Goal: Information Seeking & Learning: Understand process/instructions

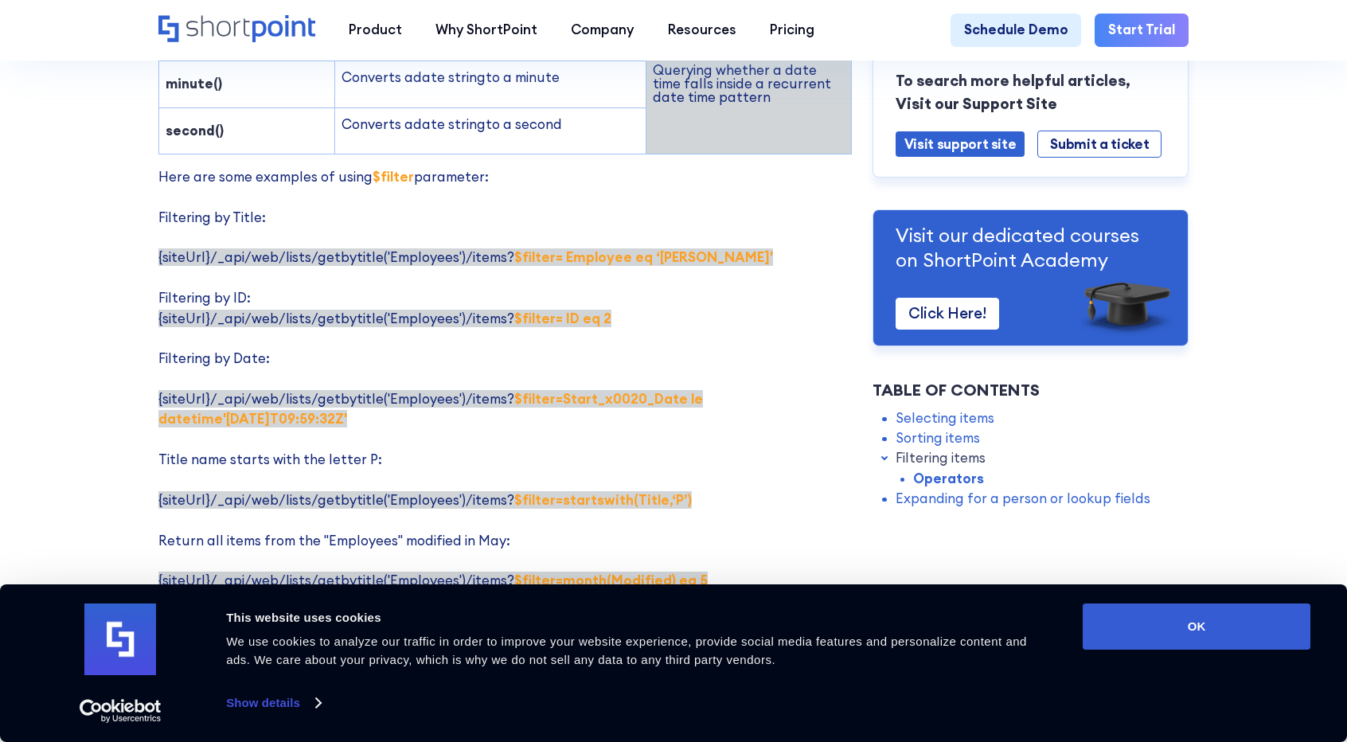
scroll to position [2752, 0]
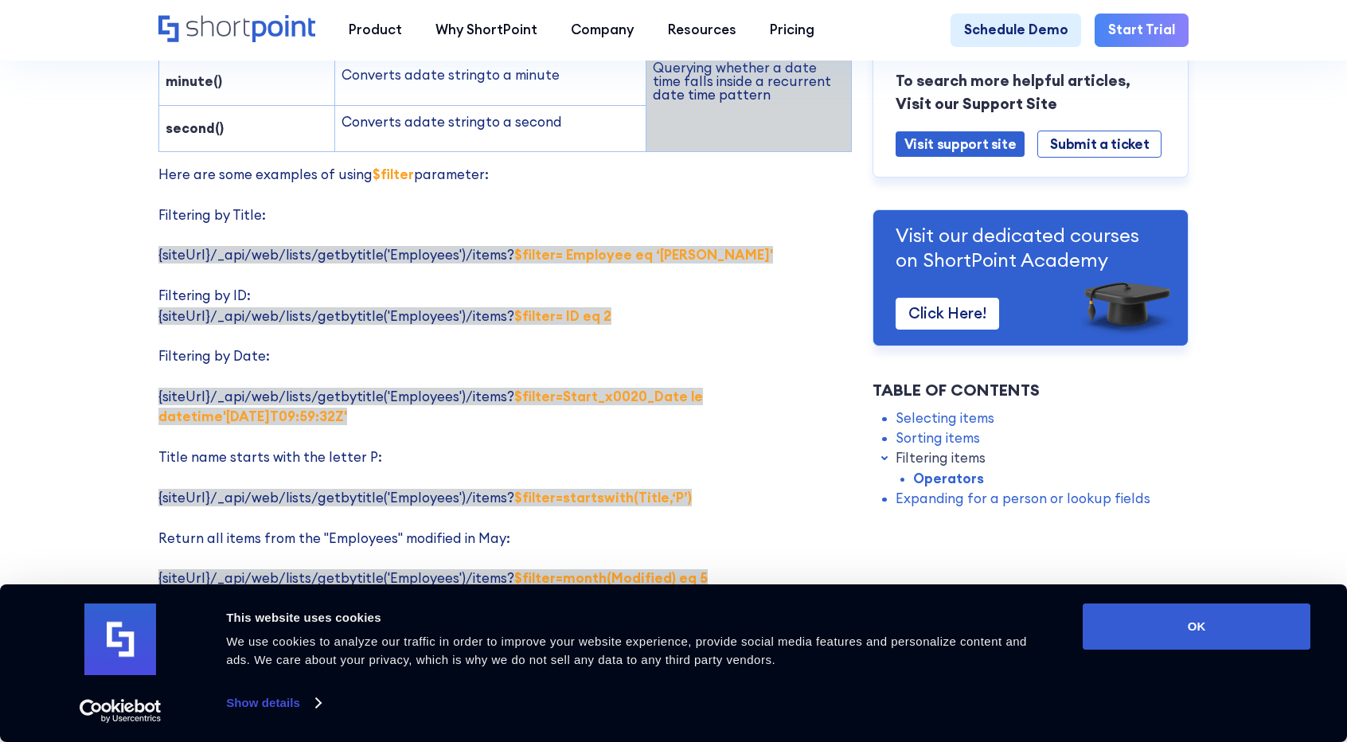
click at [571, 246] on strong "$filter= Employee eq ‘[PERSON_NAME]'" at bounding box center [643, 255] width 259 height 18
click at [502, 193] on p "Here are some examples of using $filter parameter: Filtering by Title: {siteUrl…" at bounding box center [504, 437] width 693 height 545
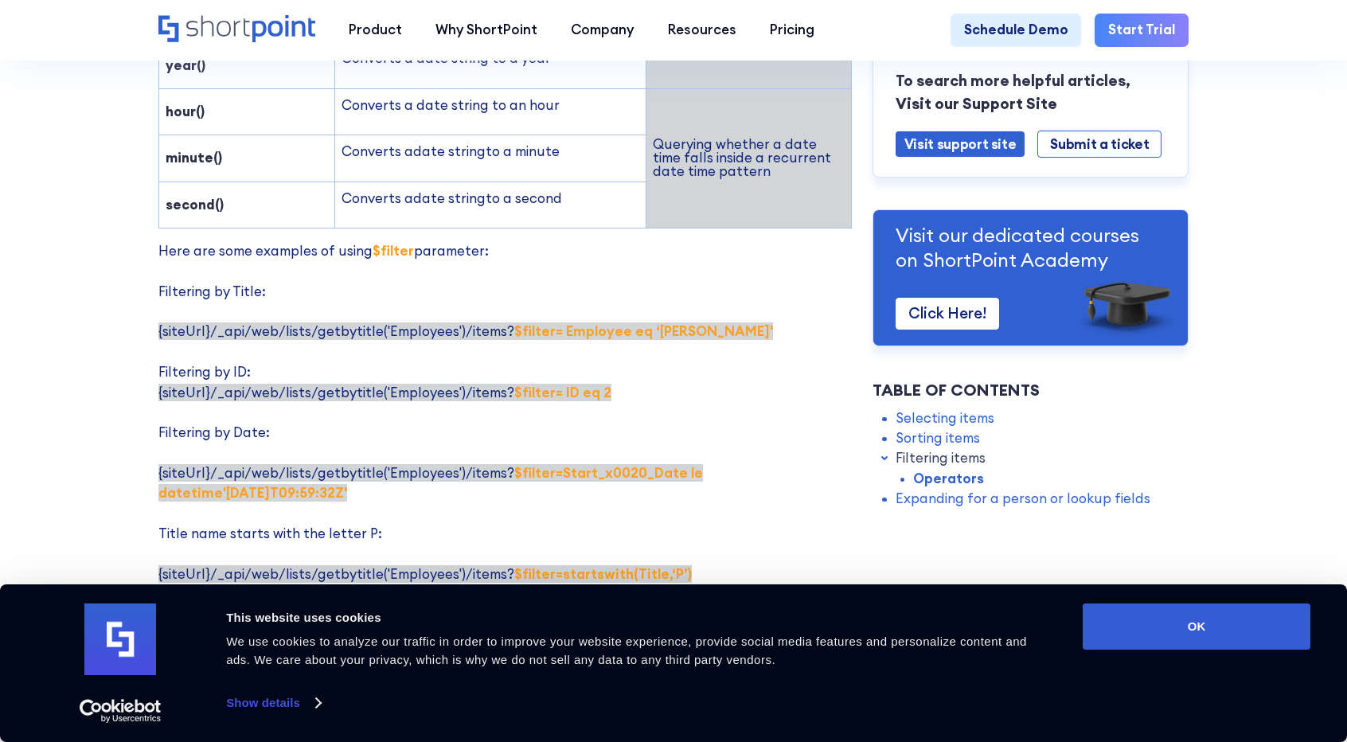
scroll to position [2677, 0]
drag, startPoint x: 639, startPoint y: 241, endPoint x: 685, endPoint y: 248, distance: 46.6
click at [685, 248] on p "Here are some examples of using $filter parameter: Filtering by Title: {siteUrl…" at bounding box center [504, 512] width 693 height 545
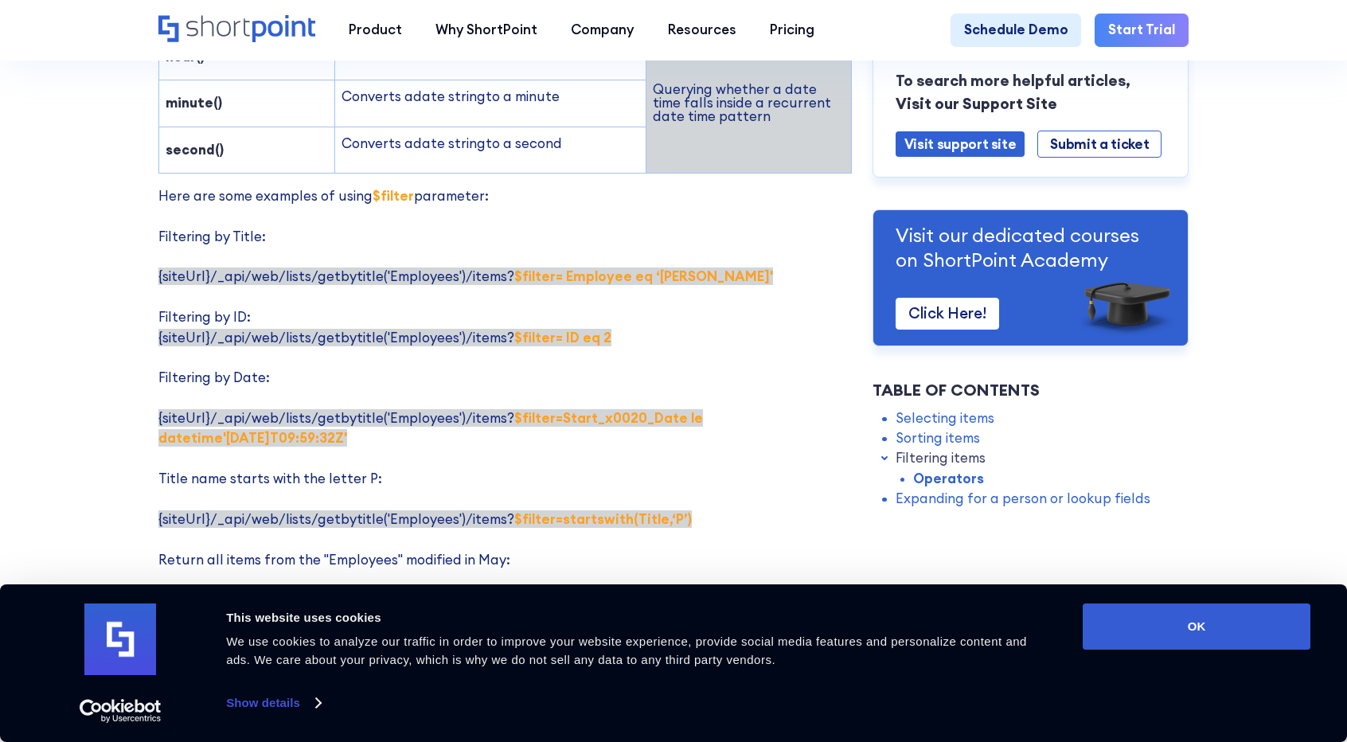
scroll to position [2732, 0]
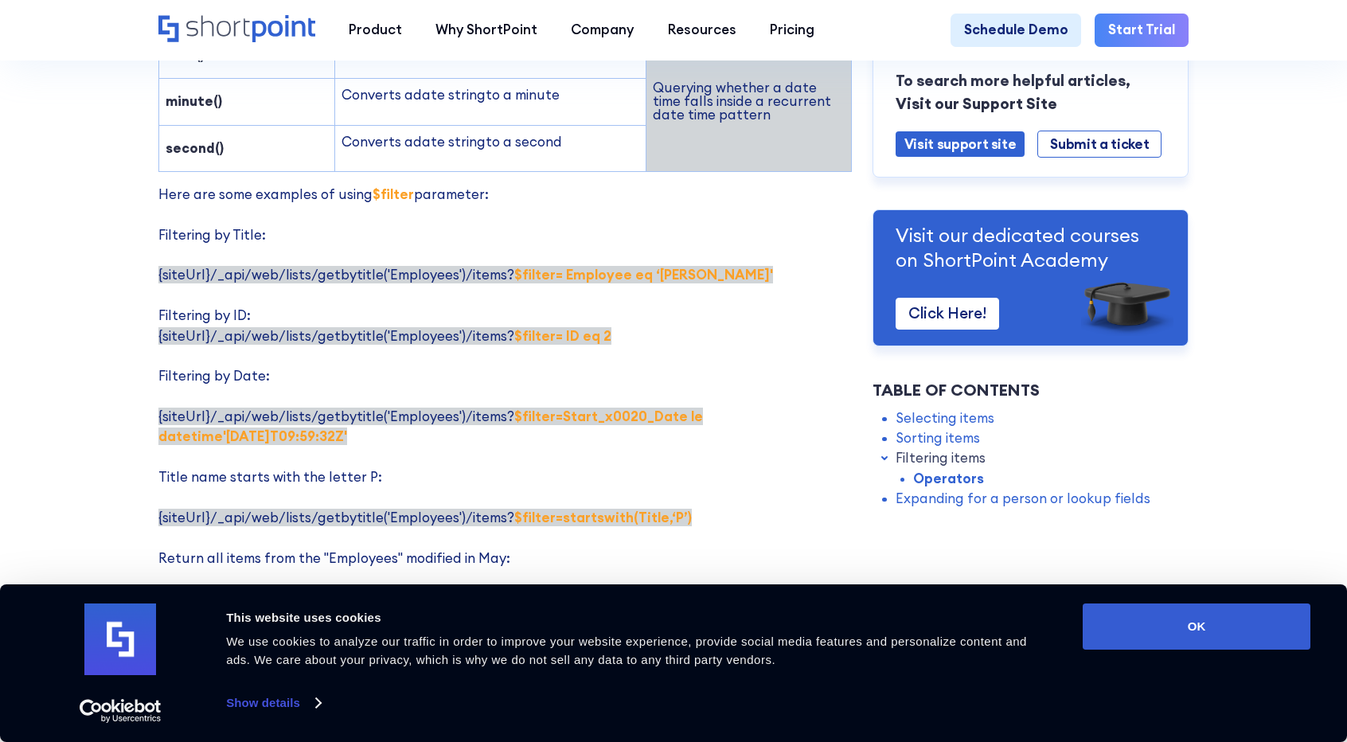
click at [685, 248] on p "Here are some examples of using $filter parameter: Filtering by Title: {siteUrl…" at bounding box center [504, 457] width 693 height 545
click at [632, 266] on strong "$filter= Employee eq ‘[PERSON_NAME]'" at bounding box center [643, 275] width 259 height 18
drag, startPoint x: 636, startPoint y: 185, endPoint x: 643, endPoint y: 189, distance: 8.2
click at [643, 266] on strong "$filter= Employee eq ‘[PERSON_NAME]'" at bounding box center [643, 275] width 259 height 18
copy strong "‘"
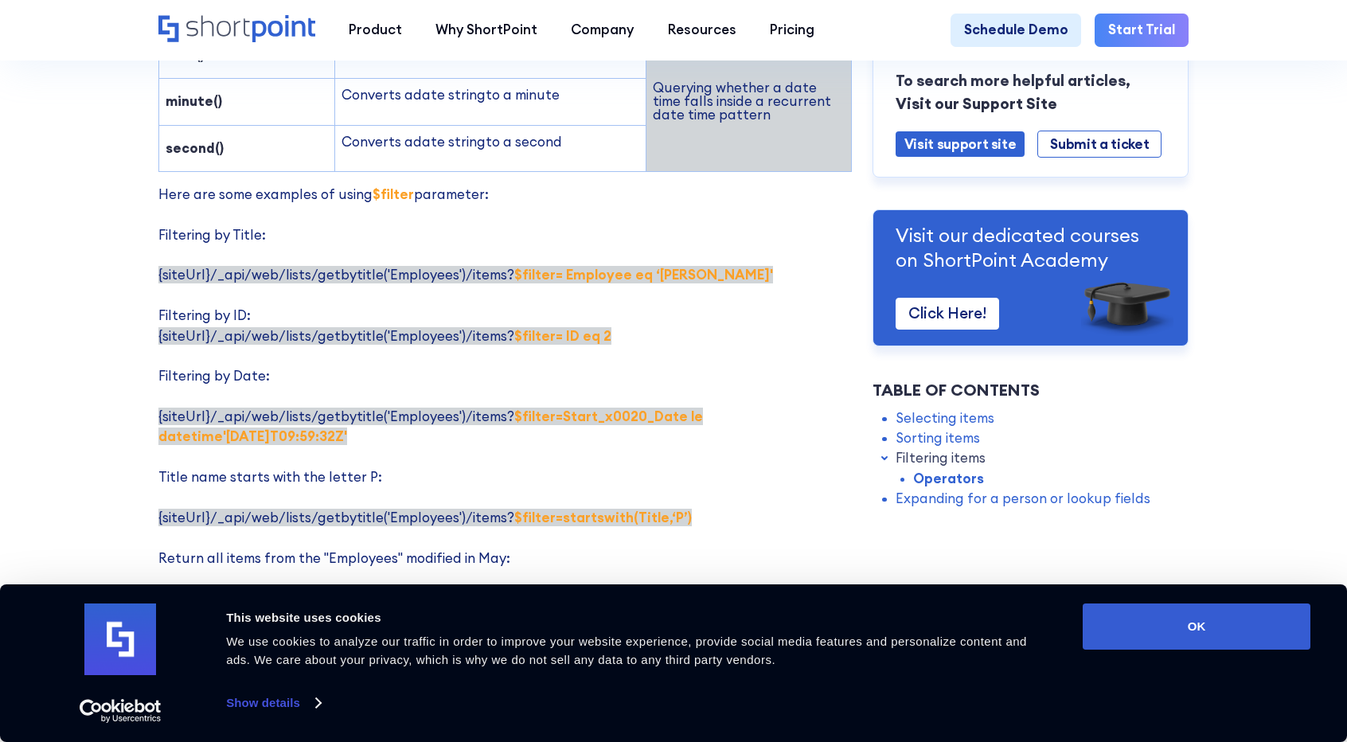
click at [680, 188] on p "Here are some examples of using $filter parameter: Filtering by Title: {siteUrl…" at bounding box center [504, 457] width 693 height 545
click at [677, 188] on p "Here are some examples of using $filter parameter: Filtering by Title: {siteUrl…" at bounding box center [504, 457] width 693 height 545
click at [677, 266] on strong "$filter= Employee eq ‘[PERSON_NAME]'" at bounding box center [643, 275] width 259 height 18
click at [682, 189] on p "Here are some examples of using $filter parameter: Filtering by Title: {siteUrl…" at bounding box center [504, 457] width 693 height 545
copy strong "'"
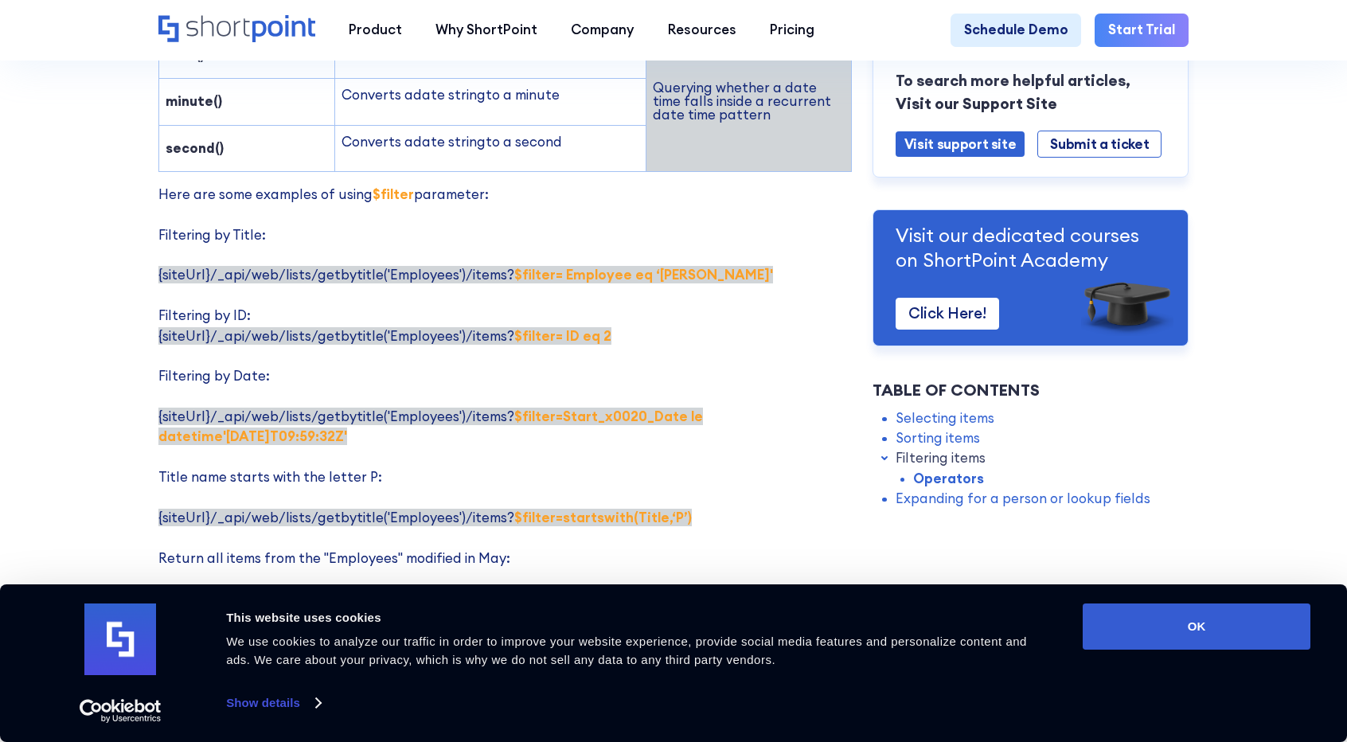
click at [702, 282] on p "Here are some examples of using $filter parameter: Filtering by Title: {siteUrl…" at bounding box center [504, 457] width 693 height 545
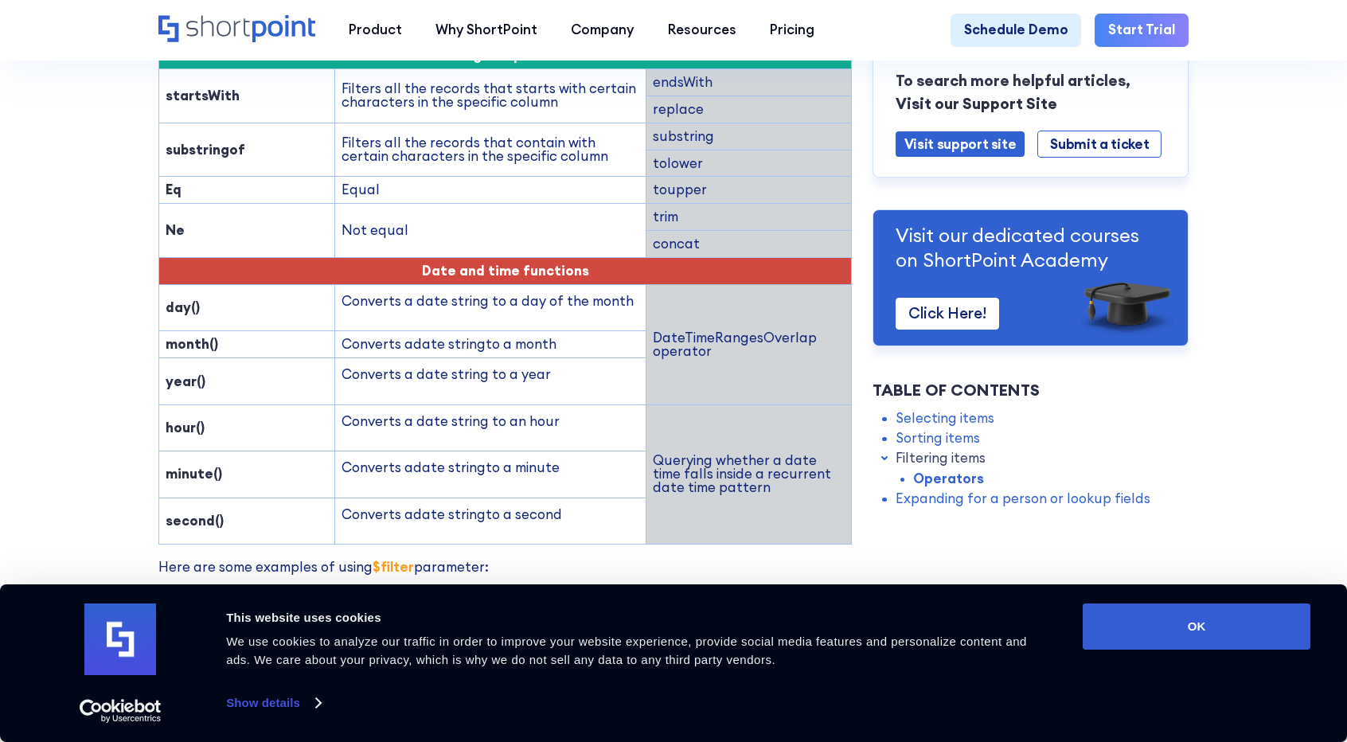
scroll to position [2159, 0]
